Goal: Check status

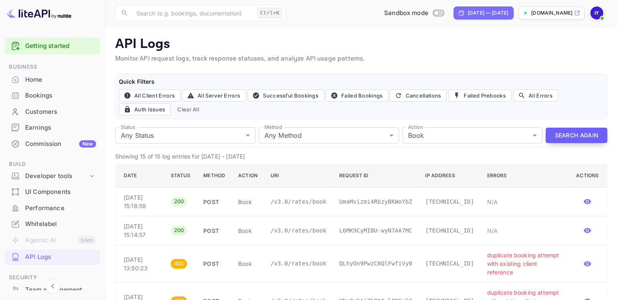
click at [563, 133] on button "Search Again" at bounding box center [577, 135] width 62 height 16
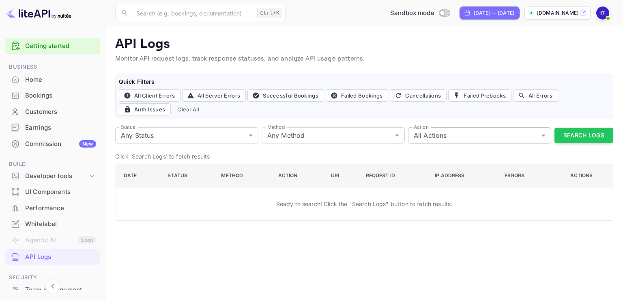
click at [436, 141] on body "Getting started Business Home Bookings Customers Earnings Commission New Build …" at bounding box center [311, 150] width 623 height 300
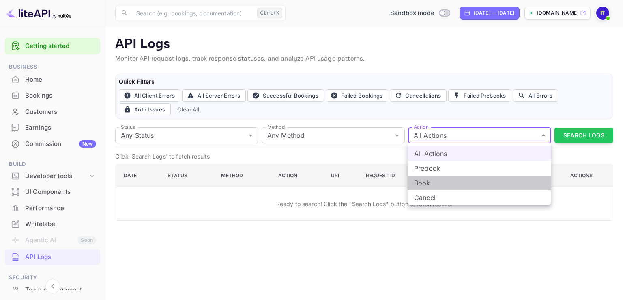
click at [422, 180] on li "Book" at bounding box center [479, 182] width 143 height 15
type input "book"
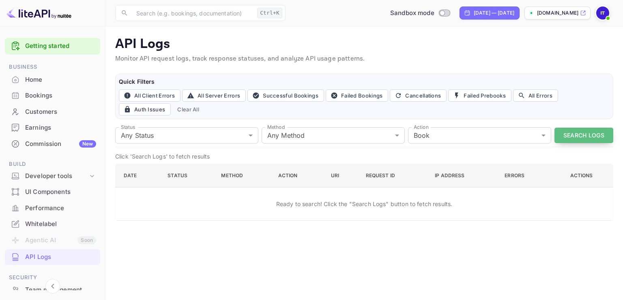
click at [590, 134] on button "Search Logs" at bounding box center [584, 135] width 59 height 16
click at [590, 134] on div "Status Any Status all Status Method Any Method all Method Action Book book Acti…" at bounding box center [364, 135] width 498 height 23
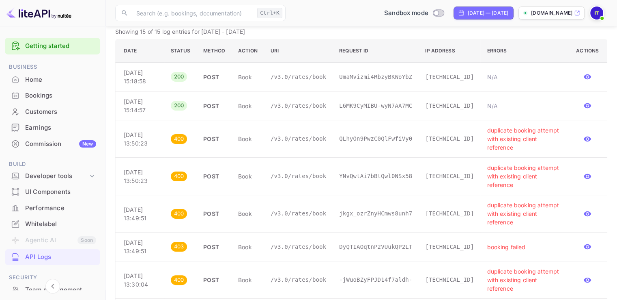
scroll to position [84, 0]
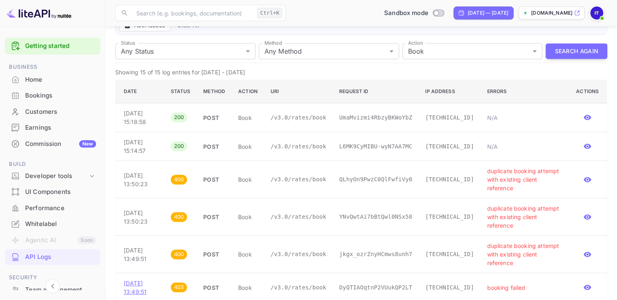
click at [138, 278] on p "[DATE] 13:49:51" at bounding box center [141, 286] width 34 height 17
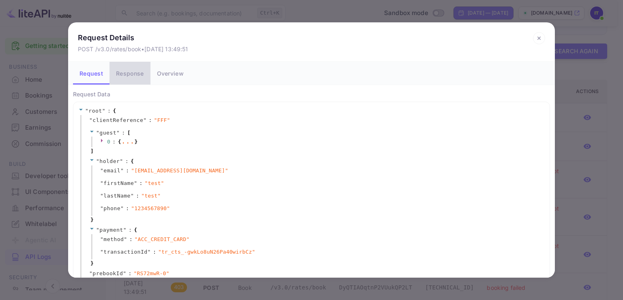
click at [134, 74] on button "Response" at bounding box center [130, 73] width 41 height 23
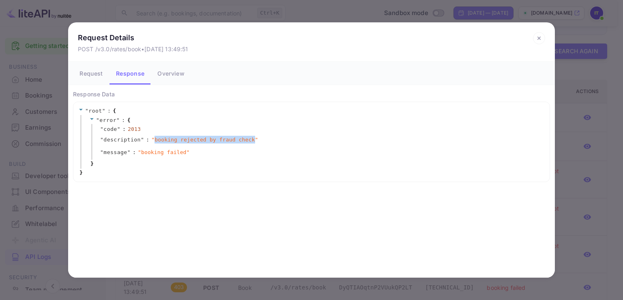
drag, startPoint x: 151, startPoint y: 138, endPoint x: 241, endPoint y: 137, distance: 89.7
click at [241, 137] on span "" booking rejected by fraud check "" at bounding box center [204, 140] width 107 height 8
copy span "booking rejected by fraud check"
click at [538, 36] on icon at bounding box center [539, 38] width 12 height 12
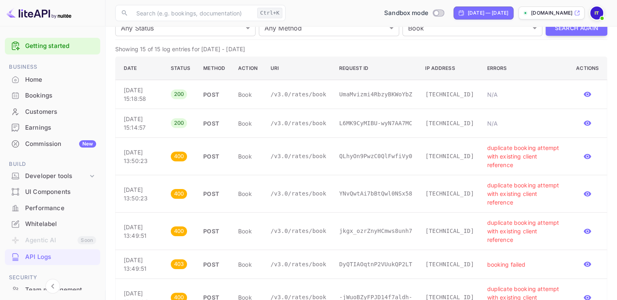
scroll to position [0, 0]
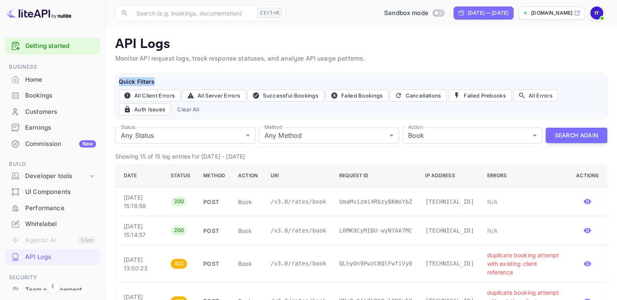
drag, startPoint x: 154, startPoint y: 80, endPoint x: 120, endPoint y: 82, distance: 34.2
click at [120, 82] on h6 "Quick Filters" at bounding box center [361, 81] width 485 height 9
click at [132, 75] on div "Quick Filters All Client Errors All Server Errors Successful Bookings Failed Bo…" at bounding box center [361, 95] width 492 height 45
drag, startPoint x: 118, startPoint y: 82, endPoint x: 153, endPoint y: 83, distance: 35.3
click at [153, 83] on div "Quick Filters All Client Errors All Server Errors Successful Bookings Failed Bo…" at bounding box center [361, 95] width 492 height 45
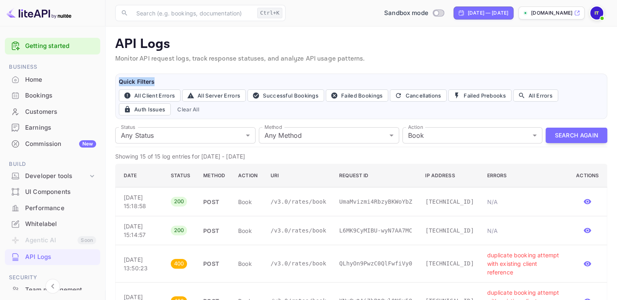
click at [153, 83] on h6 "Quick Filters" at bounding box center [361, 81] width 485 height 9
drag, startPoint x: 153, startPoint y: 83, endPoint x: 116, endPoint y: 79, distance: 37.5
click at [116, 79] on div "Quick Filters All Client Errors All Server Errors Successful Bookings Failed Bo…" at bounding box center [361, 95] width 492 height 45
drag, startPoint x: 117, startPoint y: 80, endPoint x: 156, endPoint y: 82, distance: 38.6
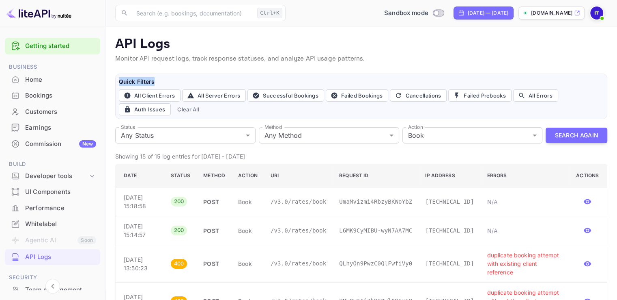
click at [156, 82] on div "Quick Filters All Client Errors All Server Errors Successful Bookings Failed Bo…" at bounding box center [361, 95] width 492 height 45
click at [156, 82] on h6 "Quick Filters" at bounding box center [361, 81] width 485 height 9
click at [428, 13] on input "Switch to Production mode" at bounding box center [436, 12] width 16 height 5
checkbox input "false"
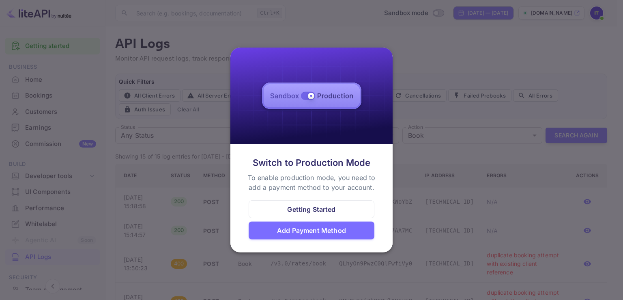
drag, startPoint x: 472, startPoint y: 119, endPoint x: 485, endPoint y: 83, distance: 38.1
click at [472, 119] on div at bounding box center [311, 150] width 623 height 300
